Goal: Task Accomplishment & Management: Use online tool/utility

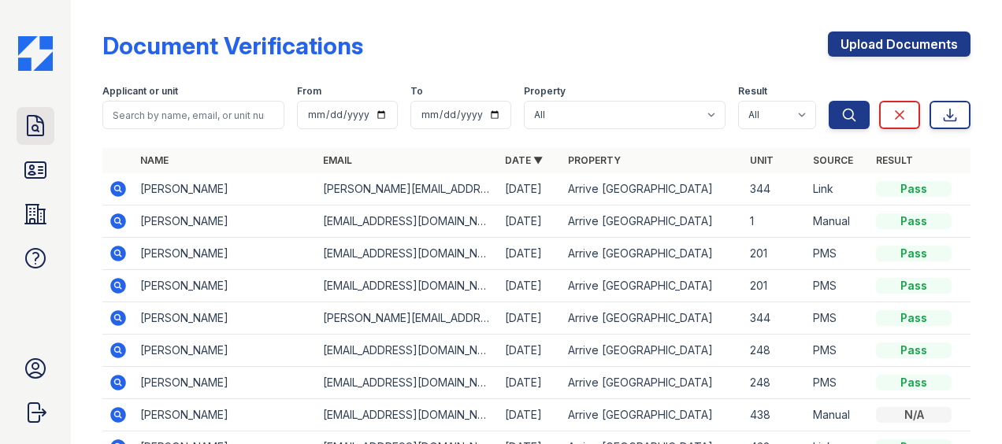
click at [33, 122] on icon at bounding box center [35, 125] width 25 height 25
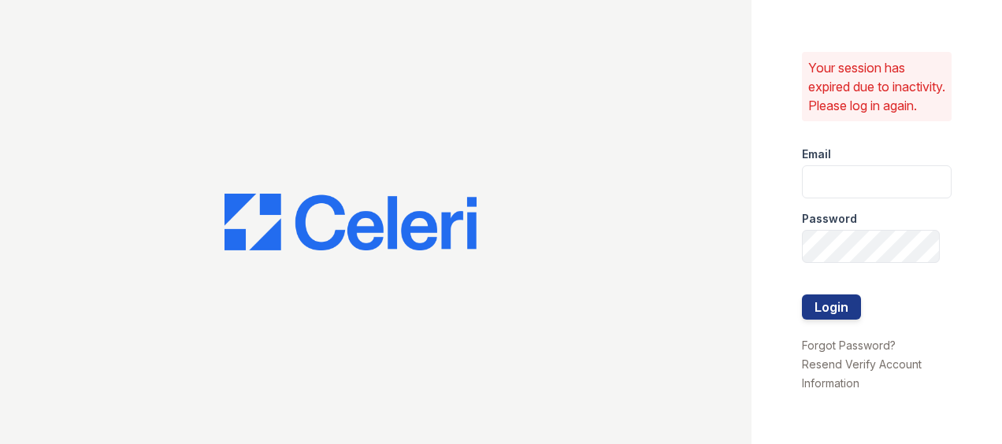
type input "[EMAIL_ADDRESS][DOMAIN_NAME]"
click at [834, 311] on button "Login" at bounding box center [831, 307] width 59 height 25
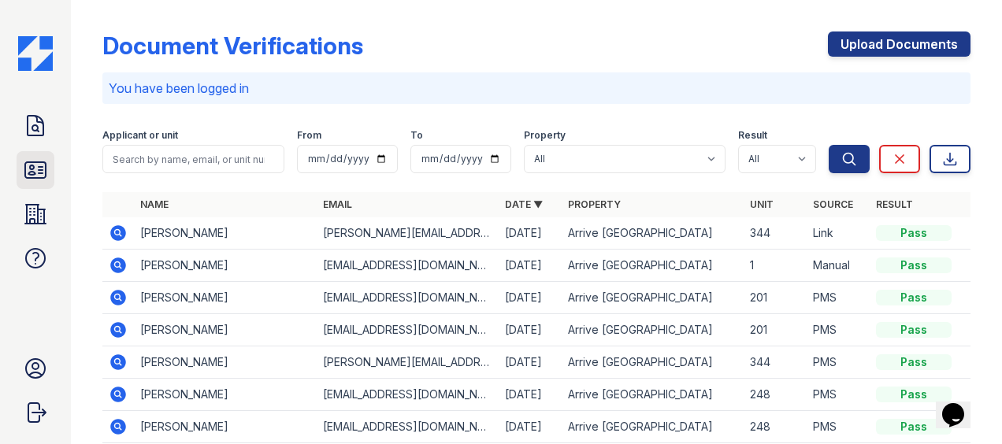
click at [39, 173] on icon at bounding box center [35, 170] width 20 height 16
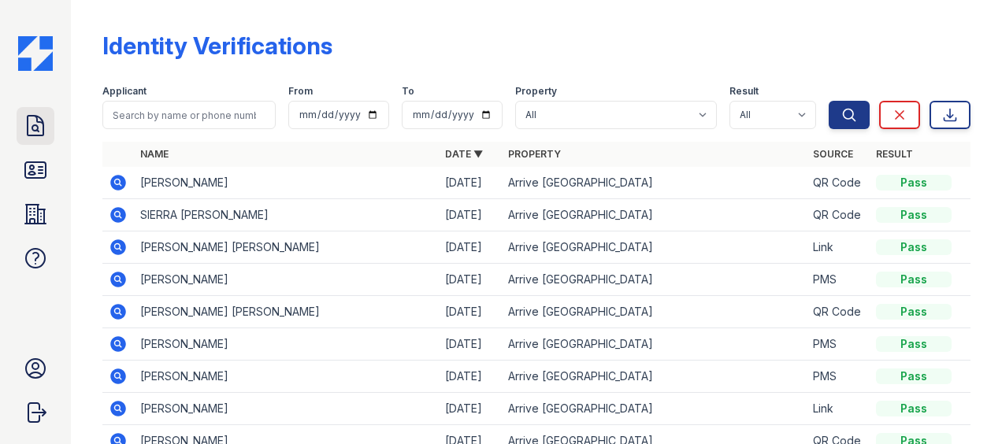
click at [39, 127] on icon at bounding box center [35, 125] width 25 height 25
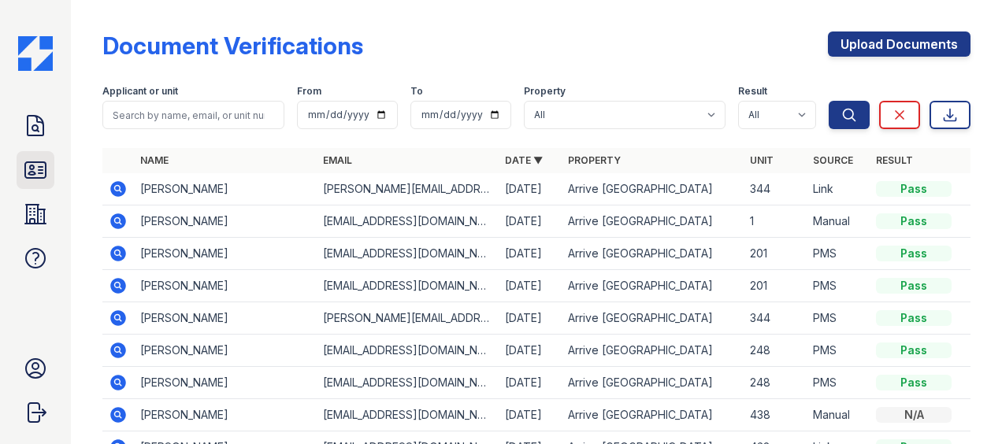
click at [37, 172] on icon at bounding box center [35, 170] width 25 height 25
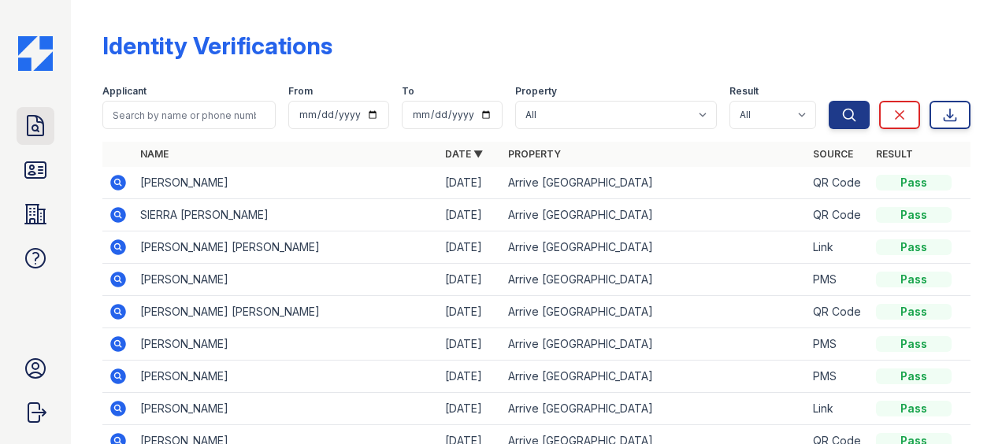
click at [33, 136] on icon at bounding box center [36, 126] width 16 height 20
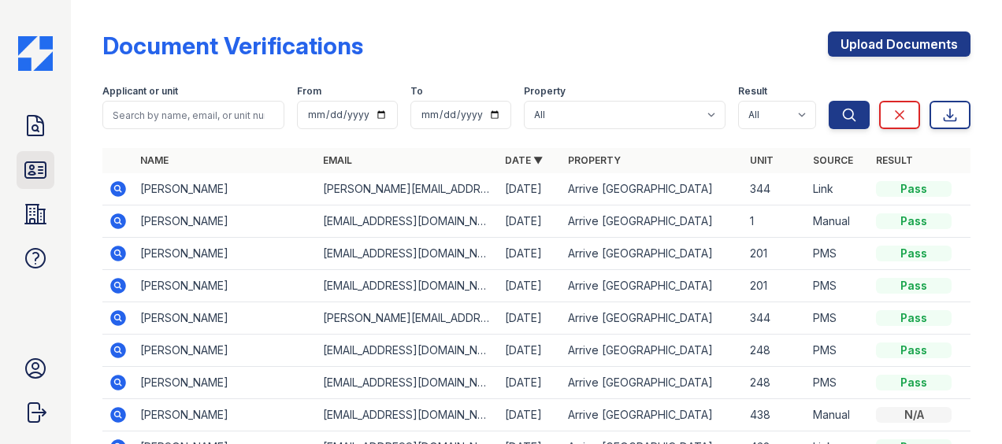
click at [35, 166] on icon at bounding box center [35, 170] width 25 height 25
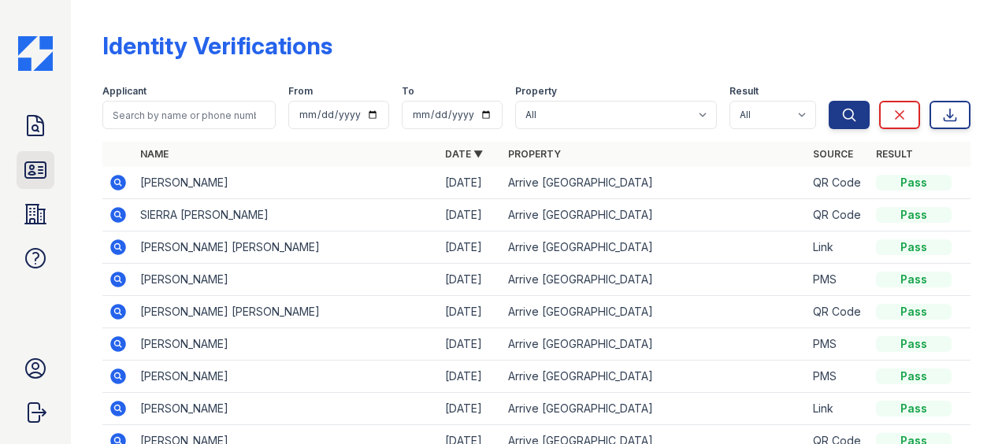
click at [28, 172] on icon at bounding box center [35, 170] width 25 height 25
click at [40, 119] on icon at bounding box center [36, 126] width 16 height 20
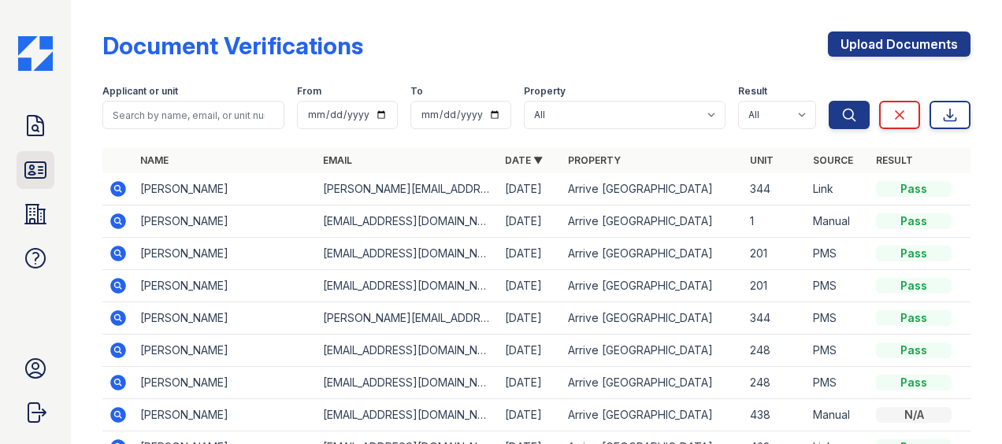
click at [35, 168] on icon at bounding box center [35, 170] width 25 height 25
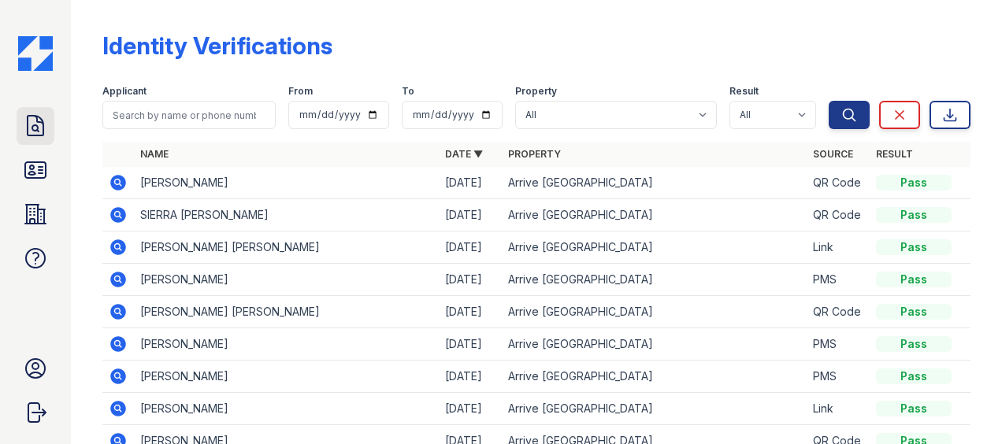
click at [30, 125] on icon at bounding box center [35, 125] width 25 height 25
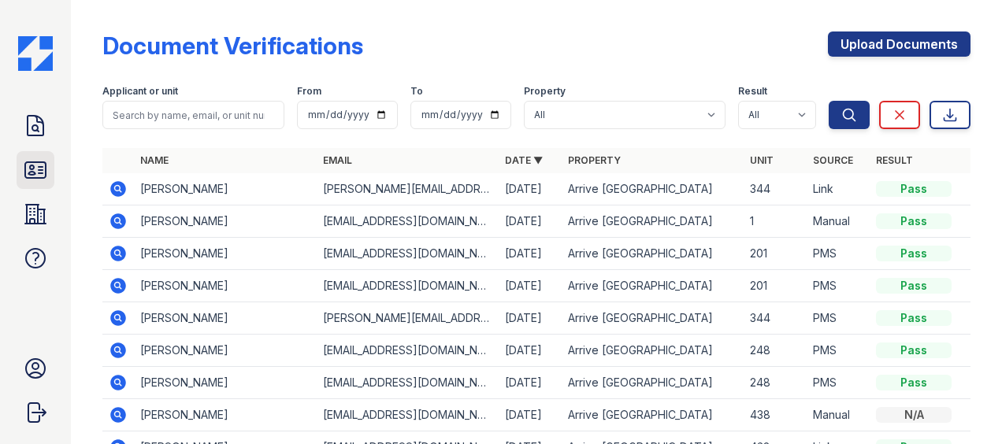
click at [34, 166] on icon at bounding box center [35, 170] width 20 height 16
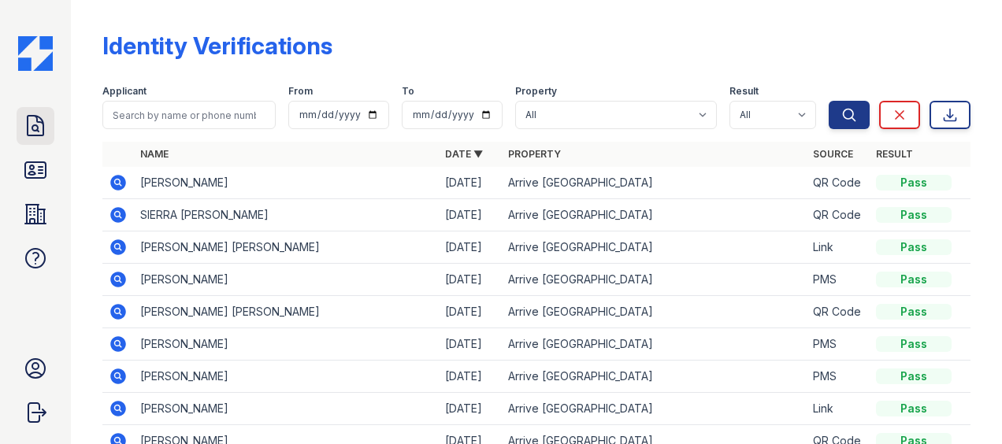
click at [33, 128] on icon at bounding box center [36, 126] width 16 height 20
